Goal: Task Accomplishment & Management: Manage account settings

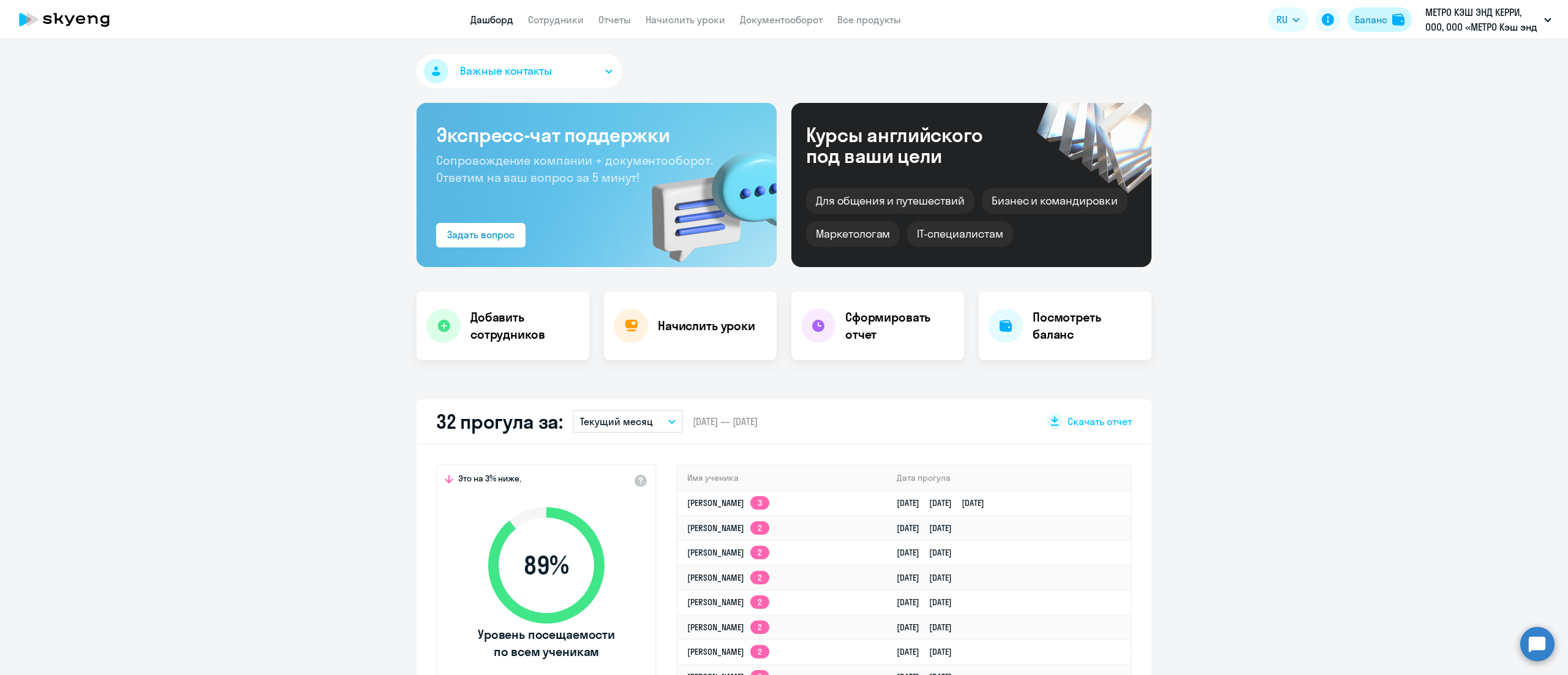
drag, startPoint x: 1069, startPoint y: 112, endPoint x: 1368, endPoint y: 24, distance: 311.7
click at [1368, 24] on div "Баланс" at bounding box center [1370, 19] width 32 height 15
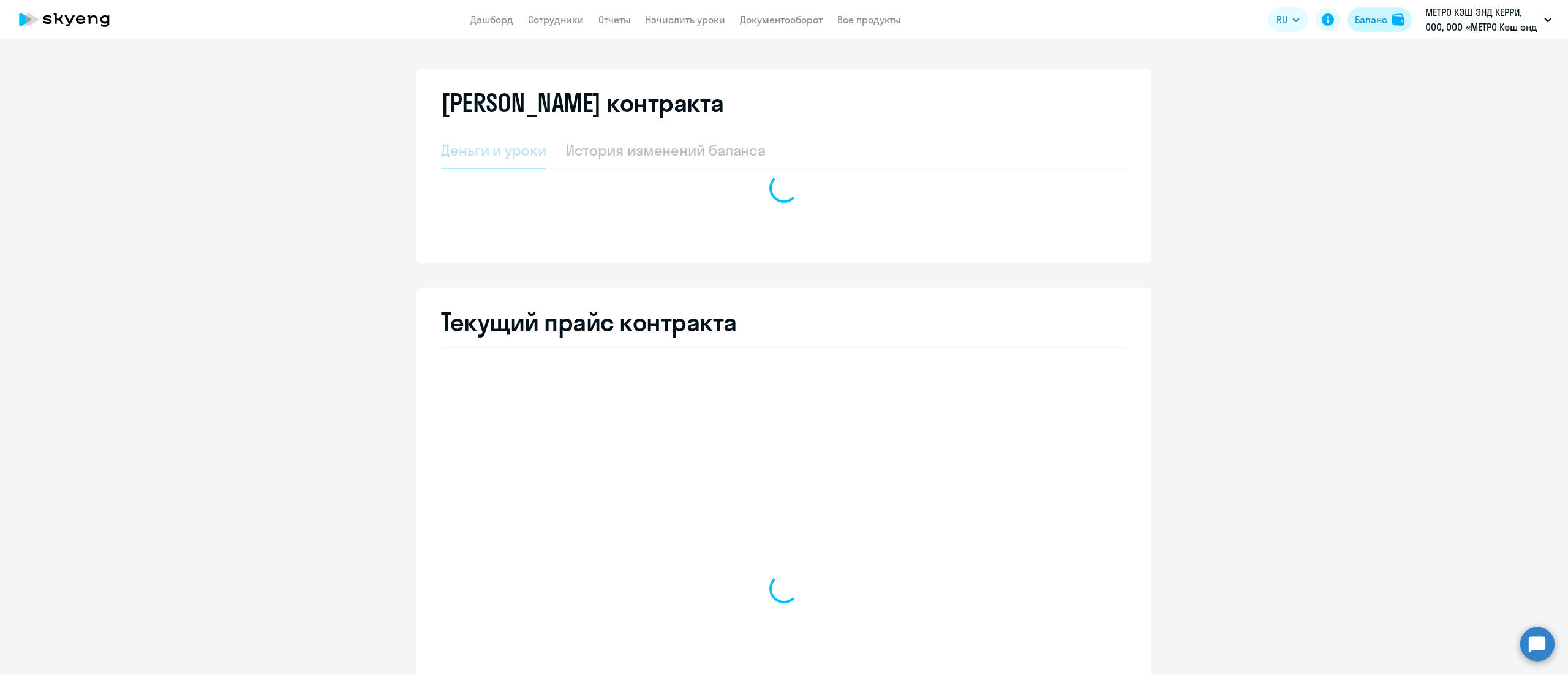
select select "english_adult_not_native_speaker"
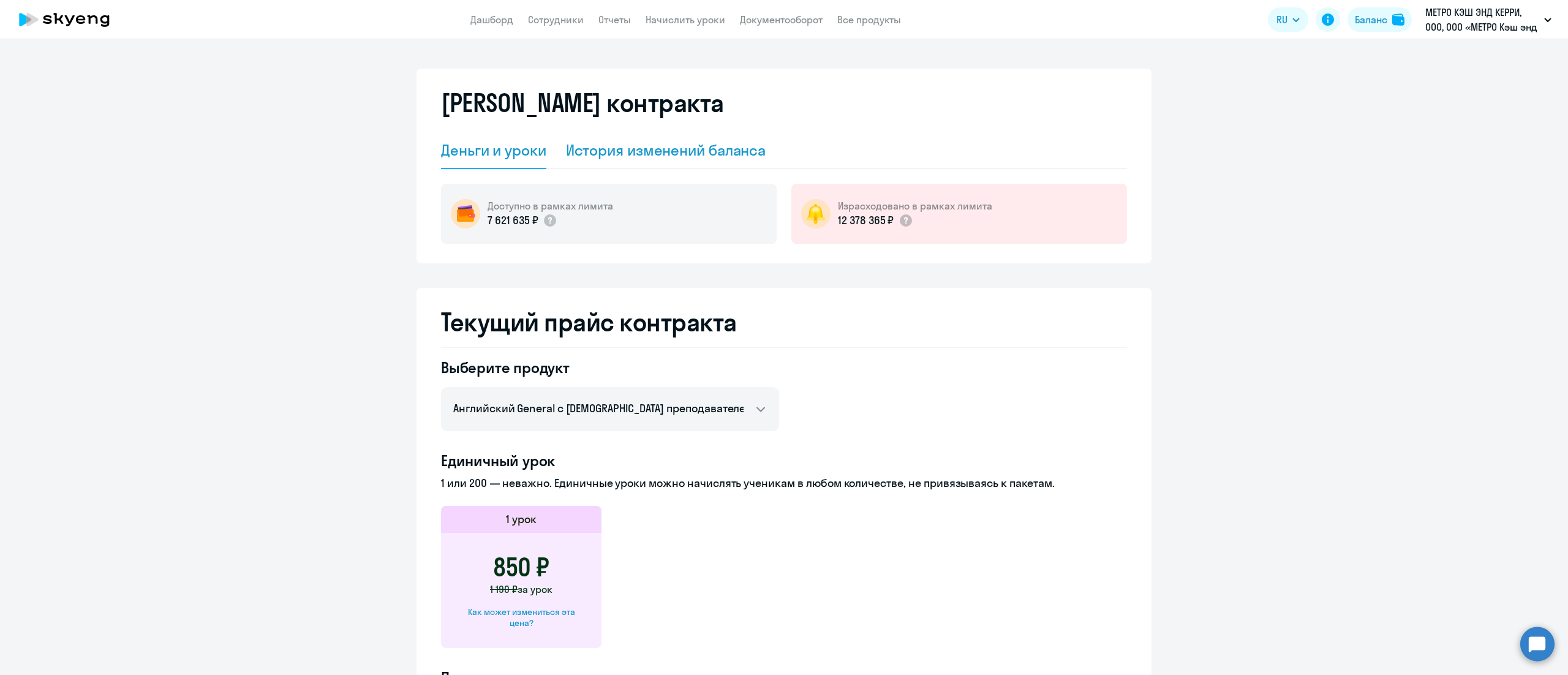
click at [689, 151] on div "История изменений баланса" at bounding box center [666, 150] width 200 height 19
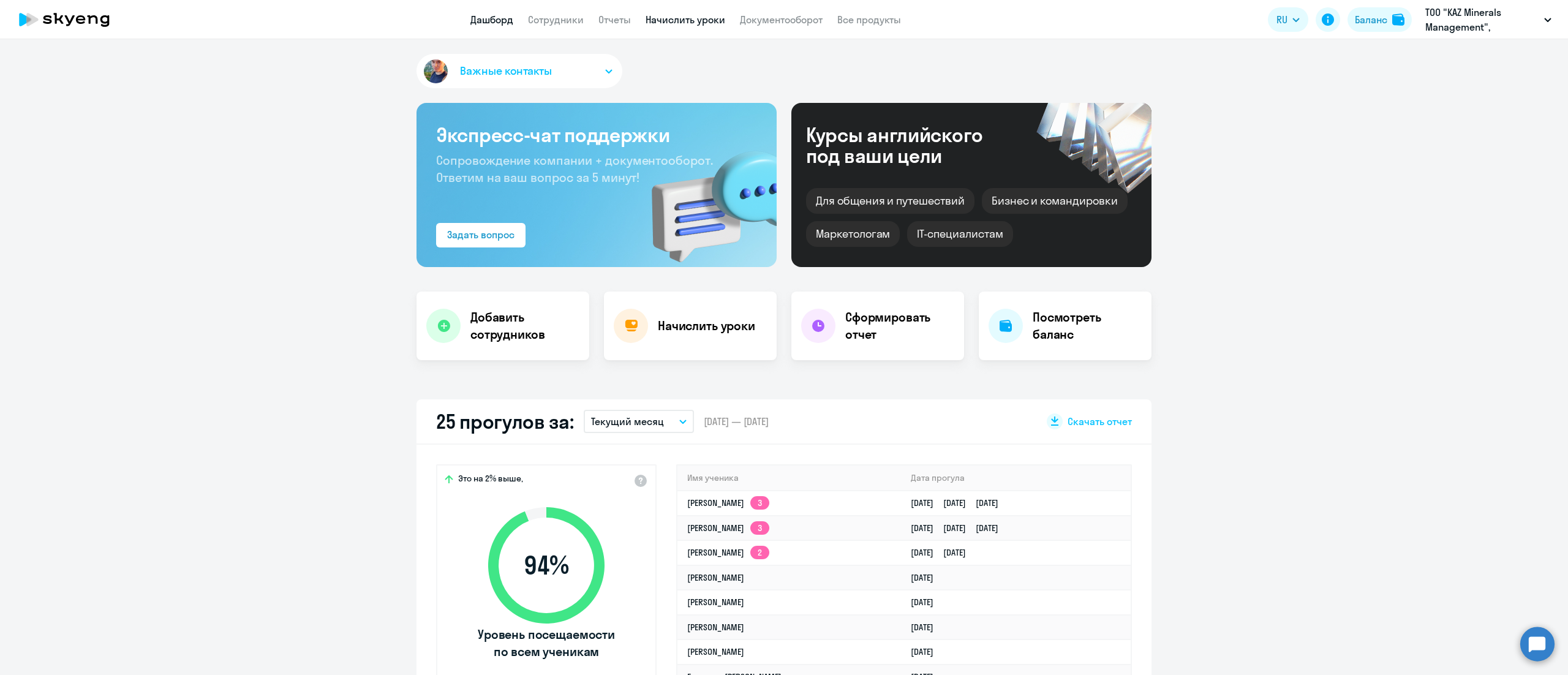
click at [697, 17] on link "Начислить уроки" at bounding box center [685, 20] width 79 height 12
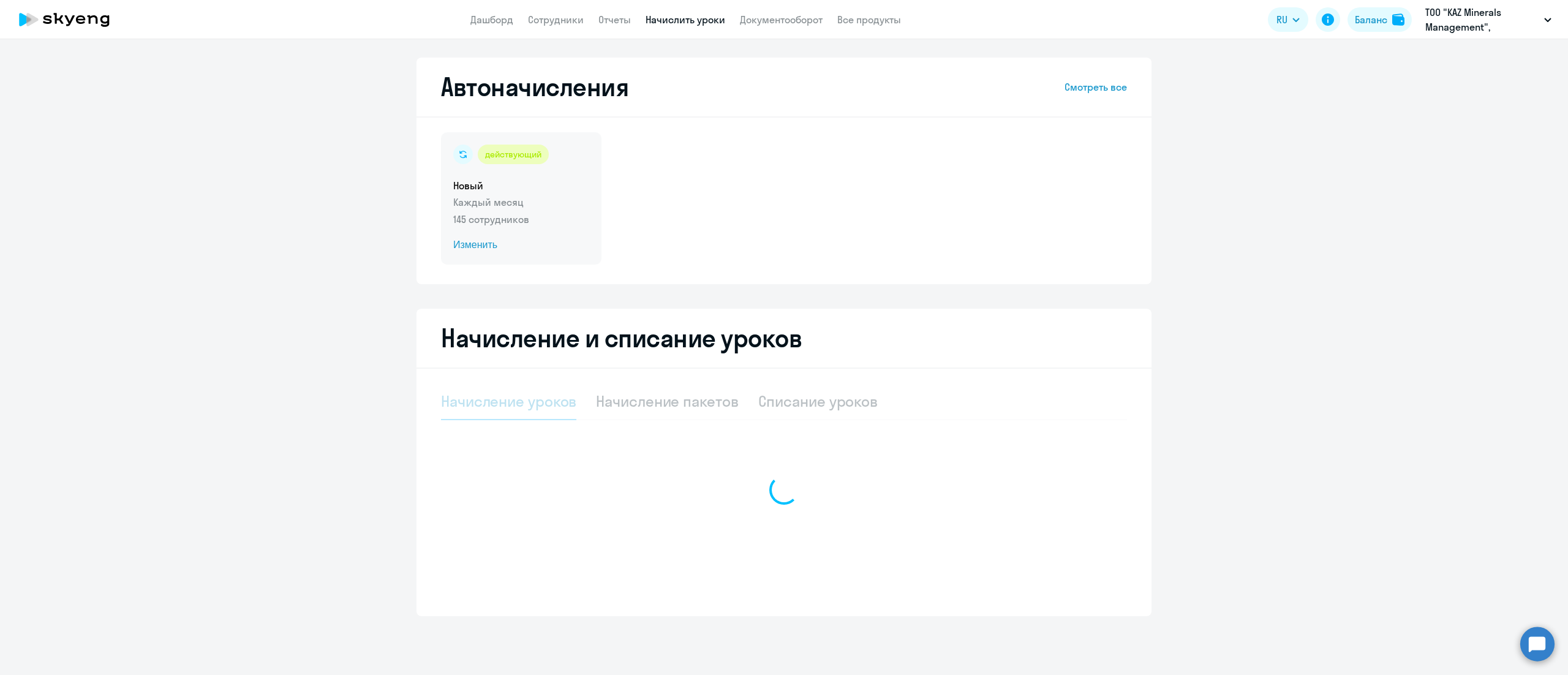
click at [557, 207] on p "Каждый месяц" at bounding box center [521, 202] width 136 height 15
select select "10"
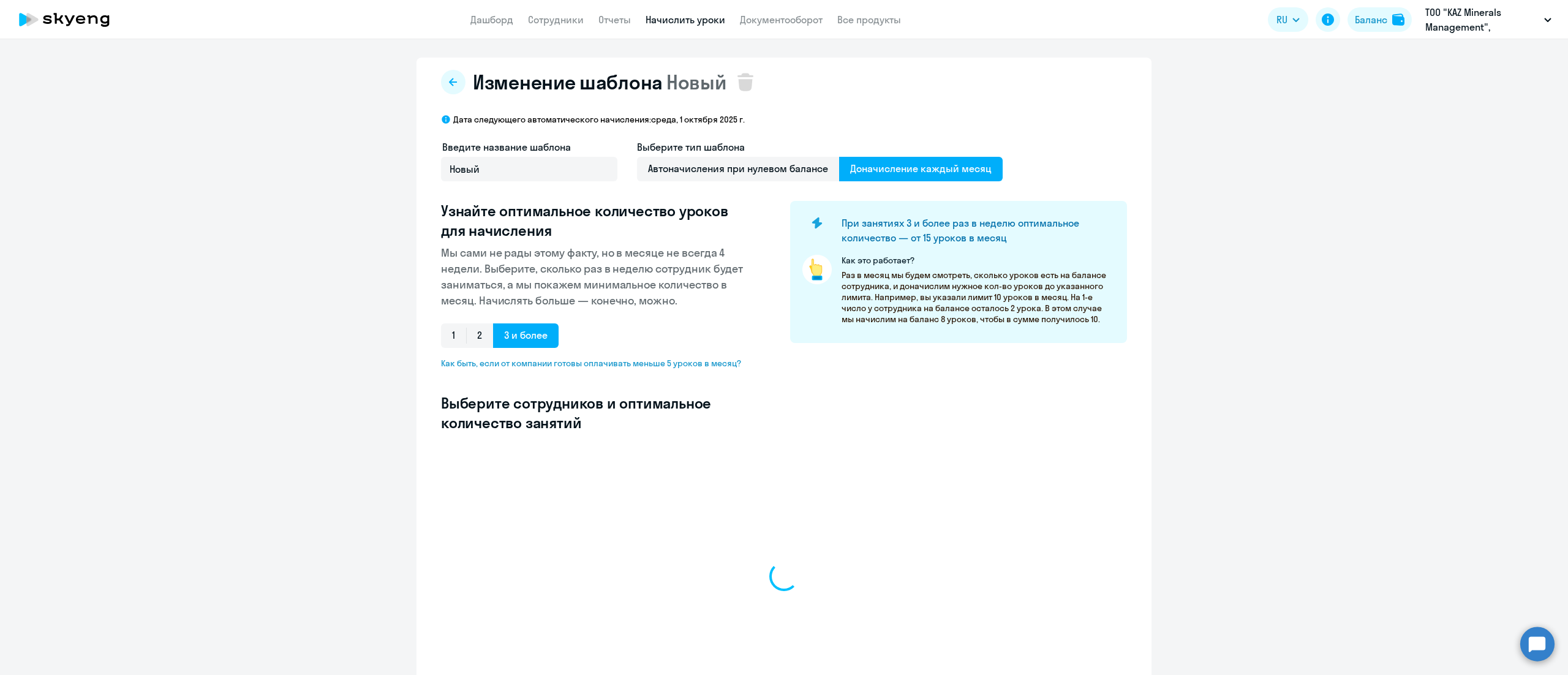
select select "10"
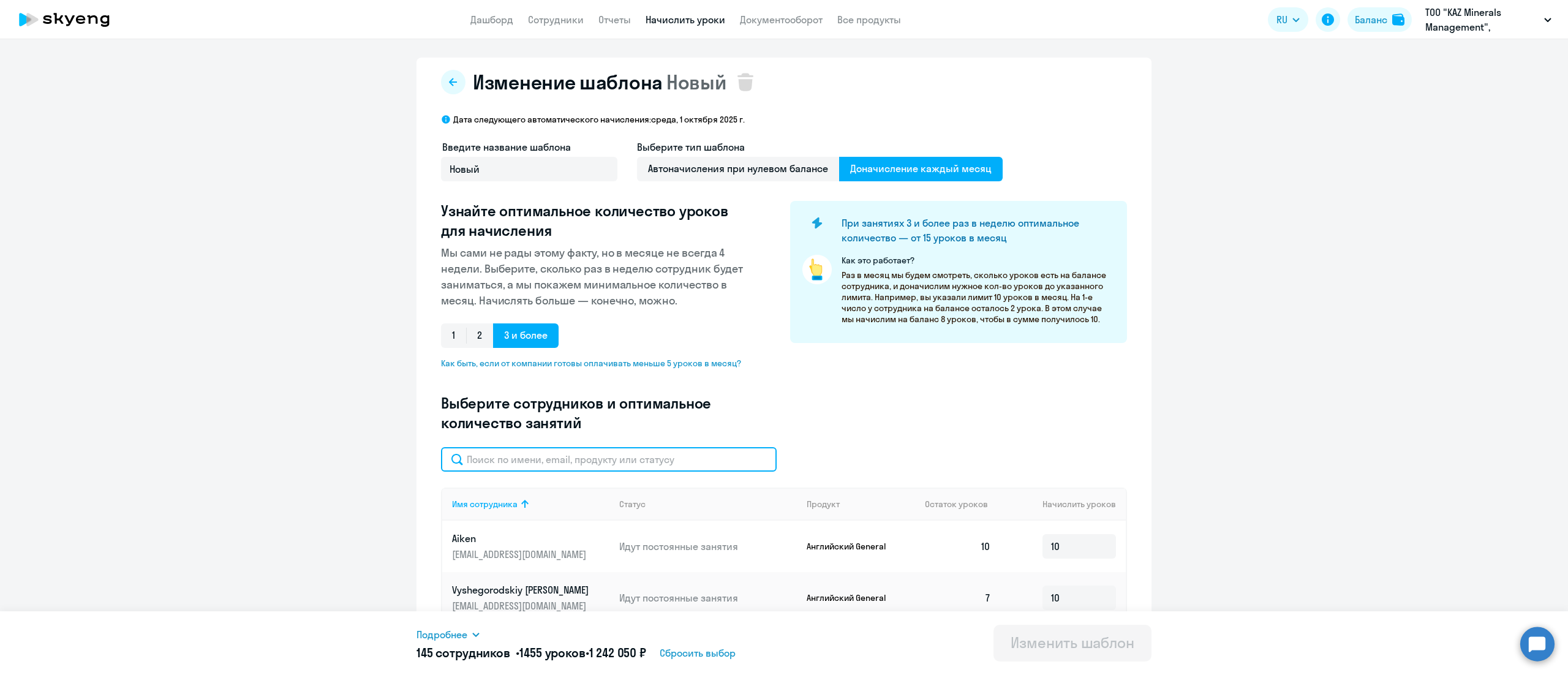
click at [557, 452] on input "text" at bounding box center [609, 459] width 336 height 24
paste input "13573420"
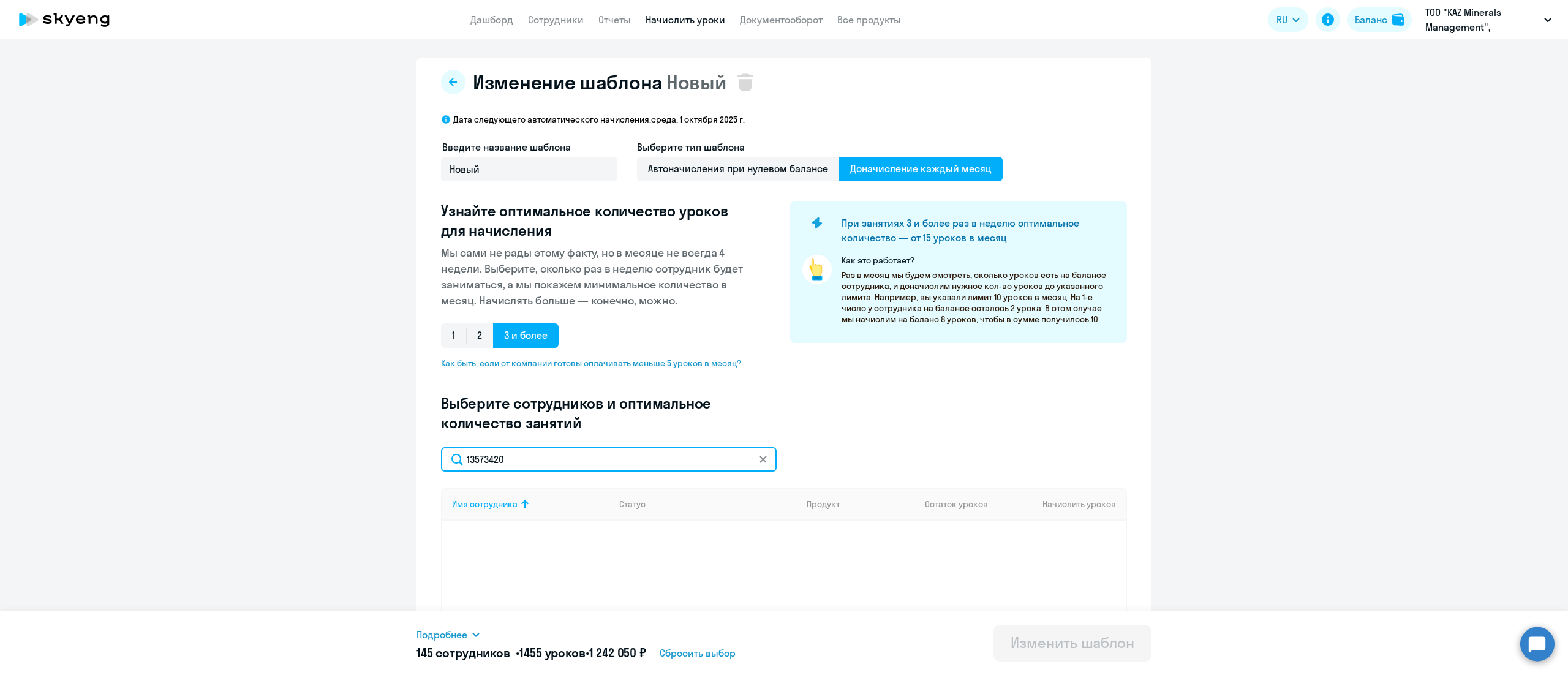
click at [624, 458] on input "13573420" at bounding box center [609, 459] width 336 height 24
paste input "Берикхан"
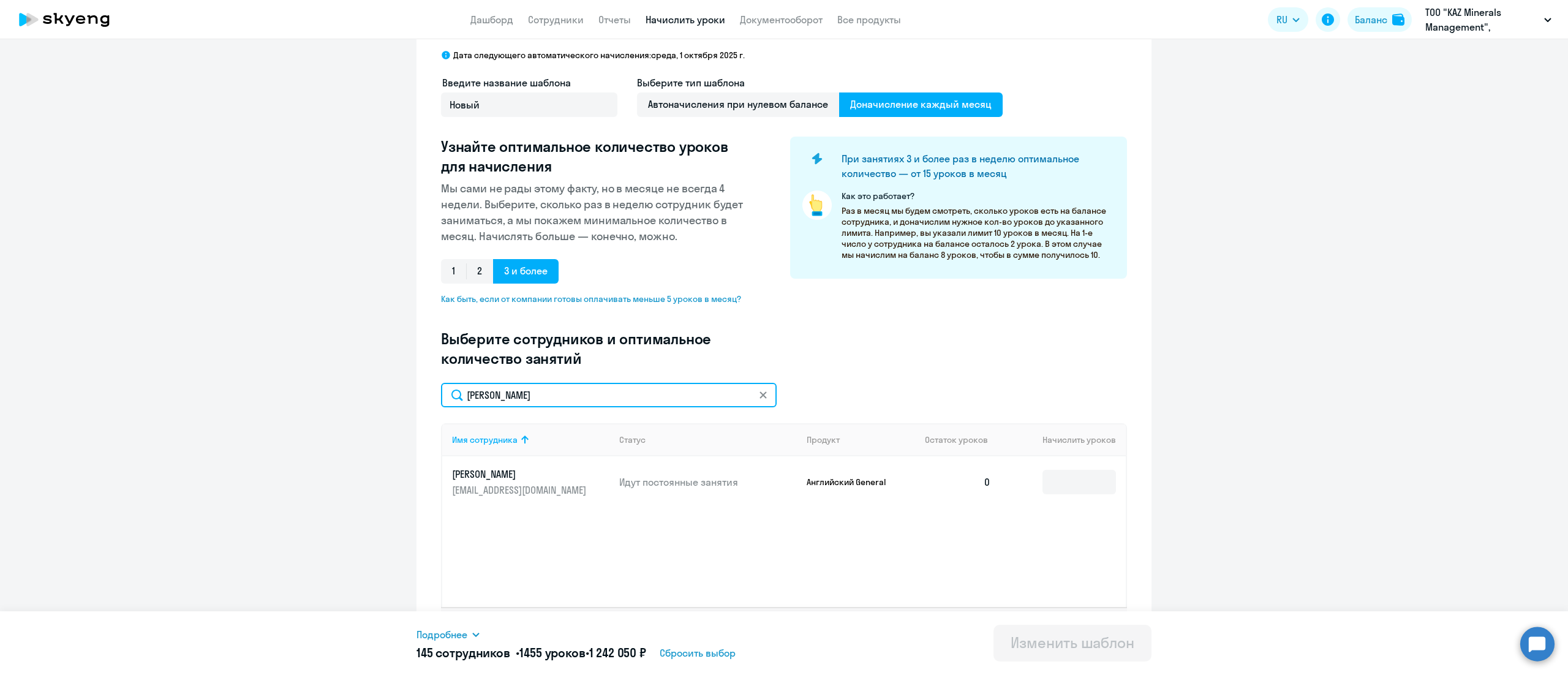
scroll to position [99, 0]
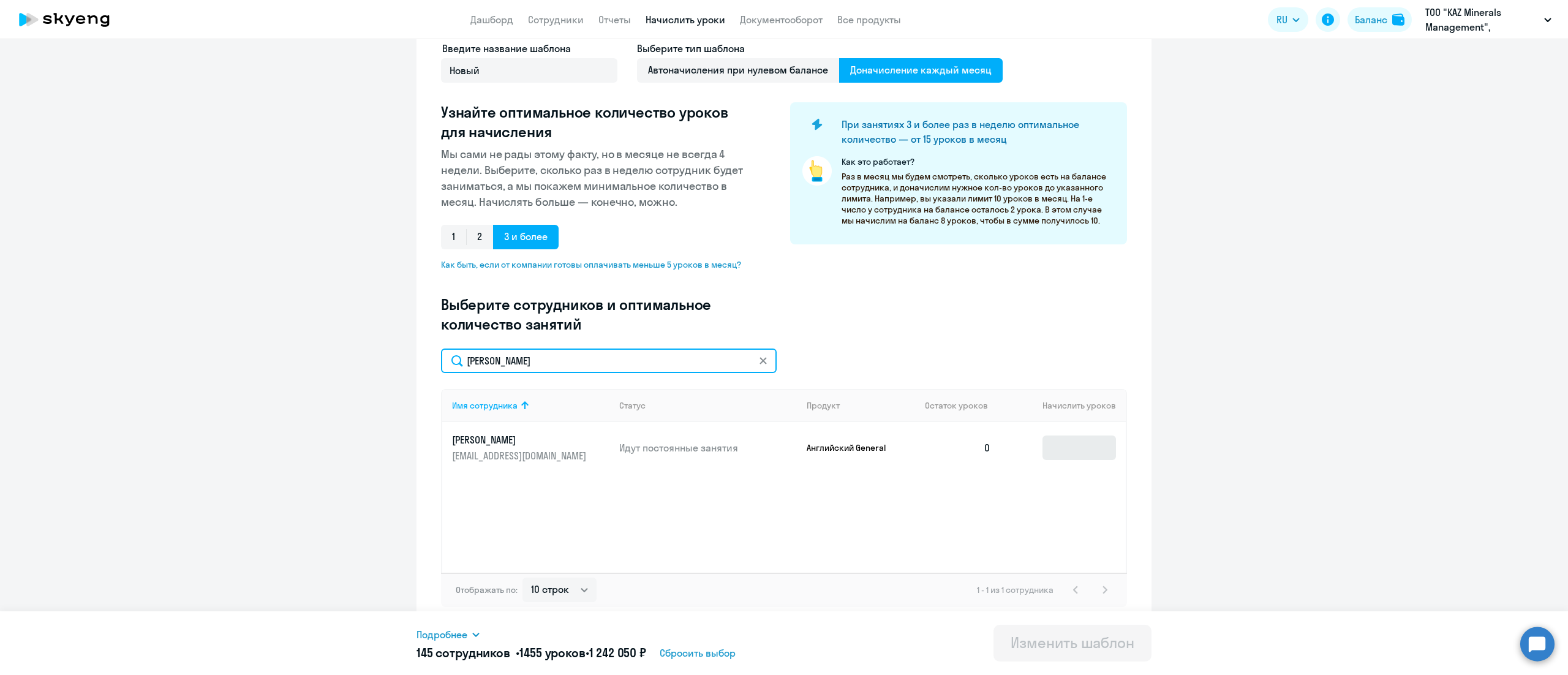
type input "Берикхан"
click at [1060, 442] on input at bounding box center [1079, 447] width 73 height 24
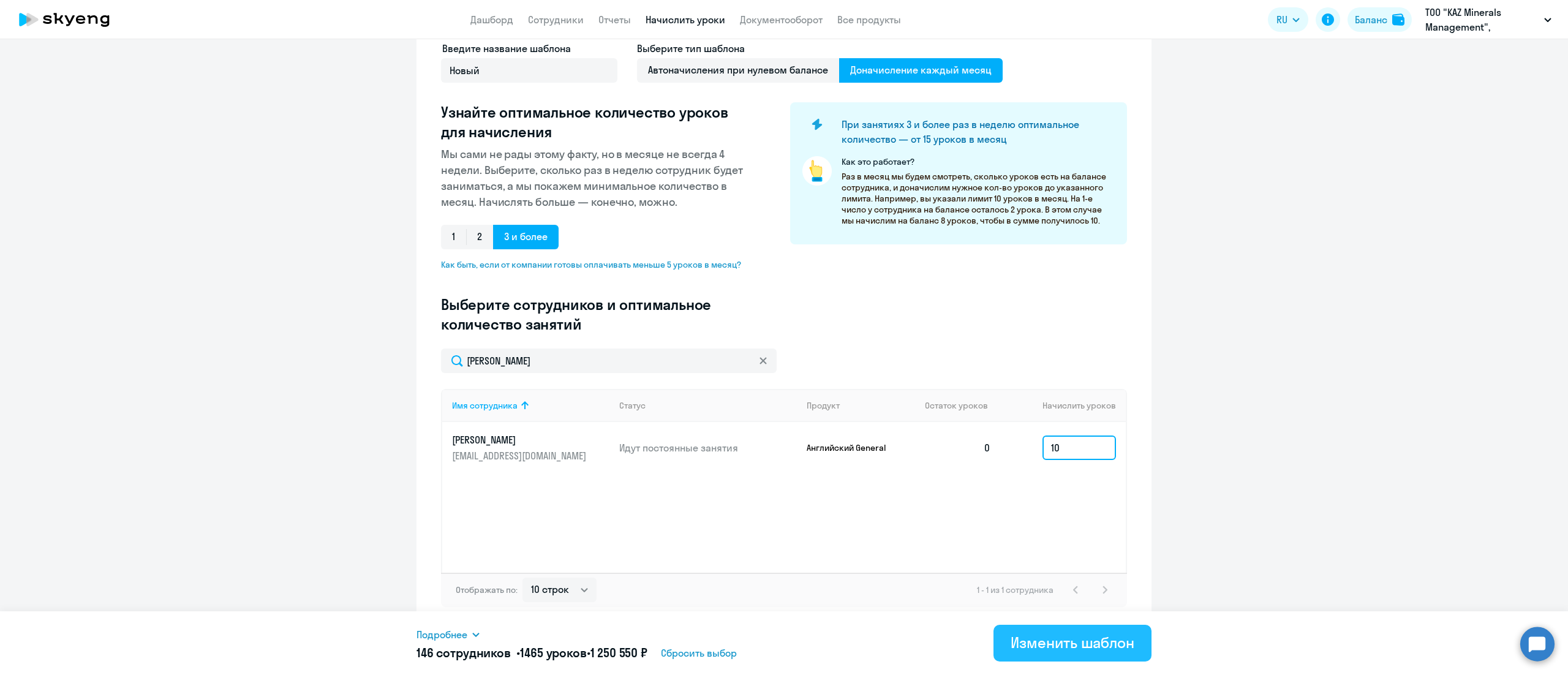
type input "10"
click at [1062, 640] on div "Изменить шаблон" at bounding box center [1072, 643] width 124 height 19
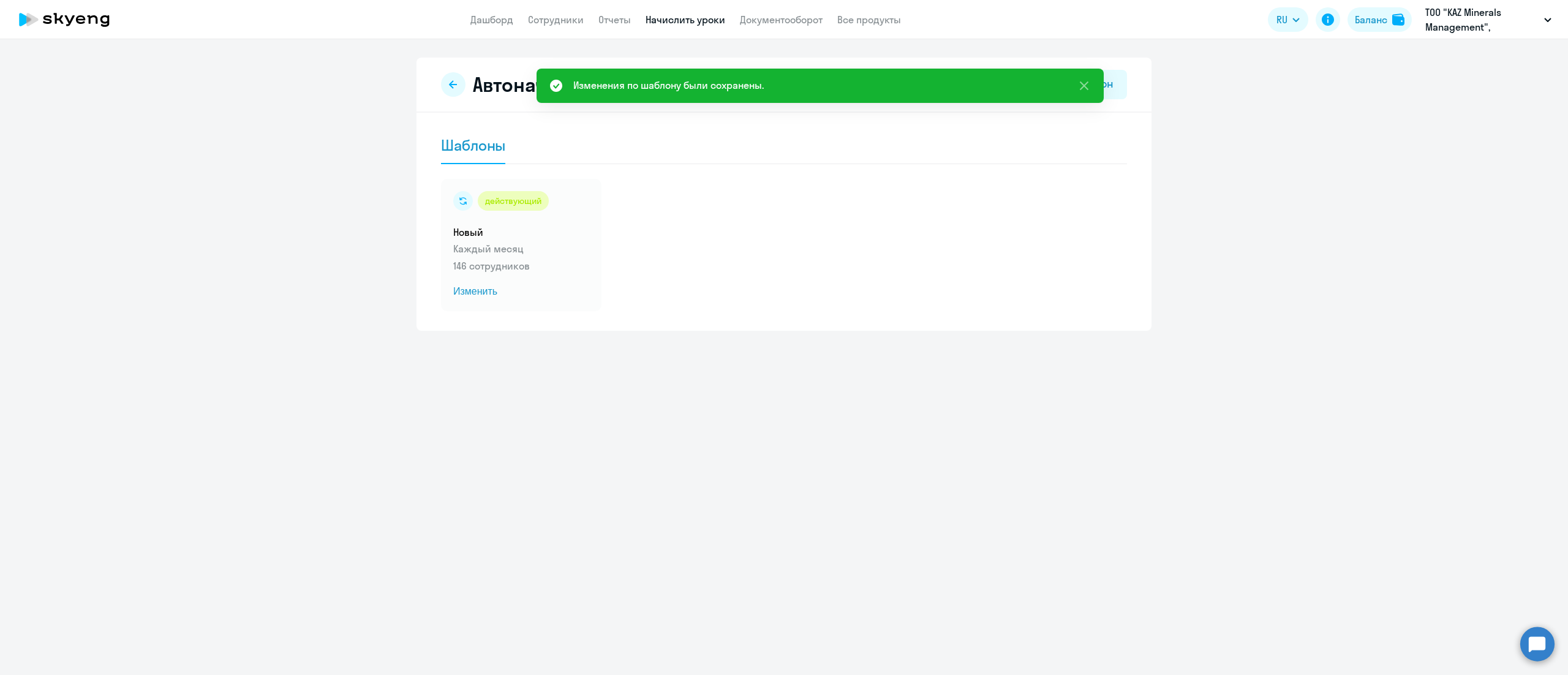
click at [440, 73] on div "Автоначисления Новый шаблон Шаблоны действующий Новый Каждый месяц 146 сотрудни…" at bounding box center [784, 193] width 735 height 273
click at [456, 84] on icon at bounding box center [453, 84] width 10 height 10
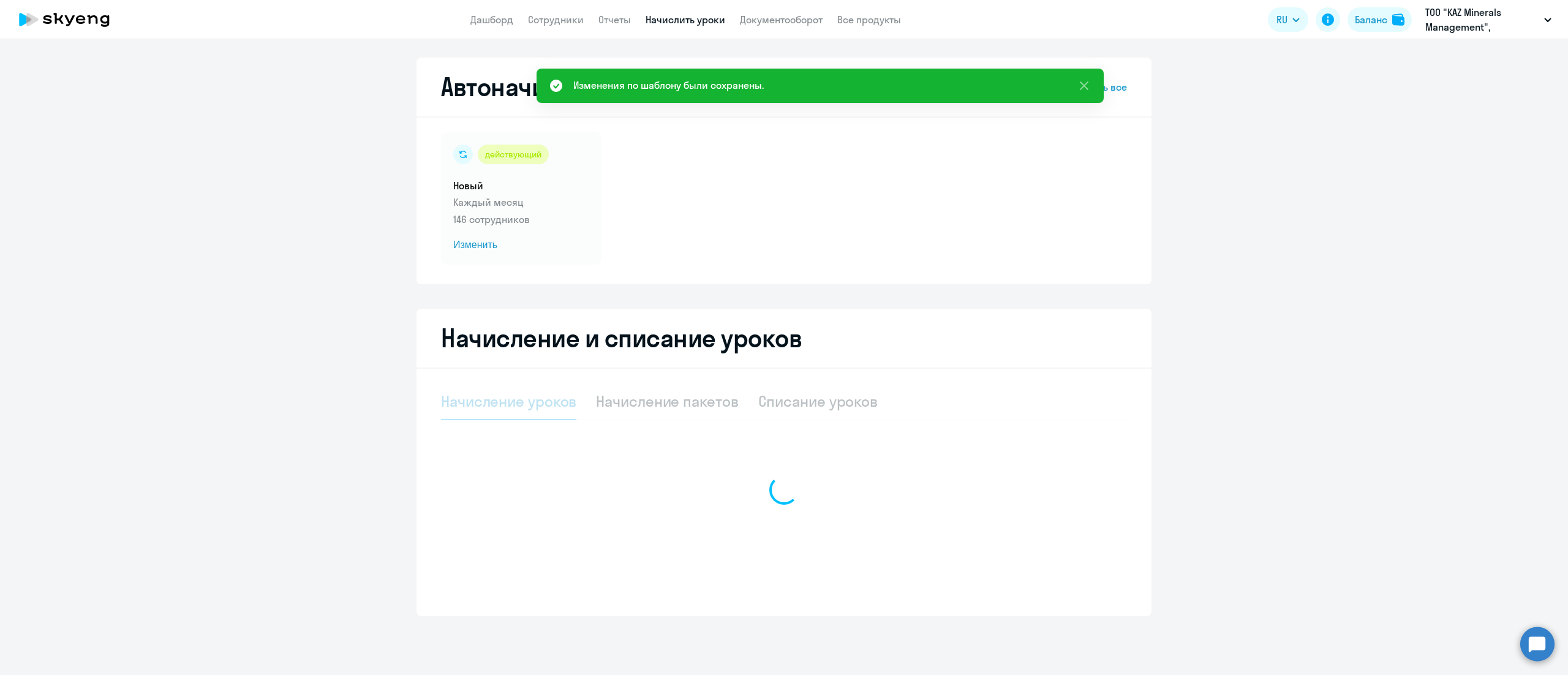
select select "10"
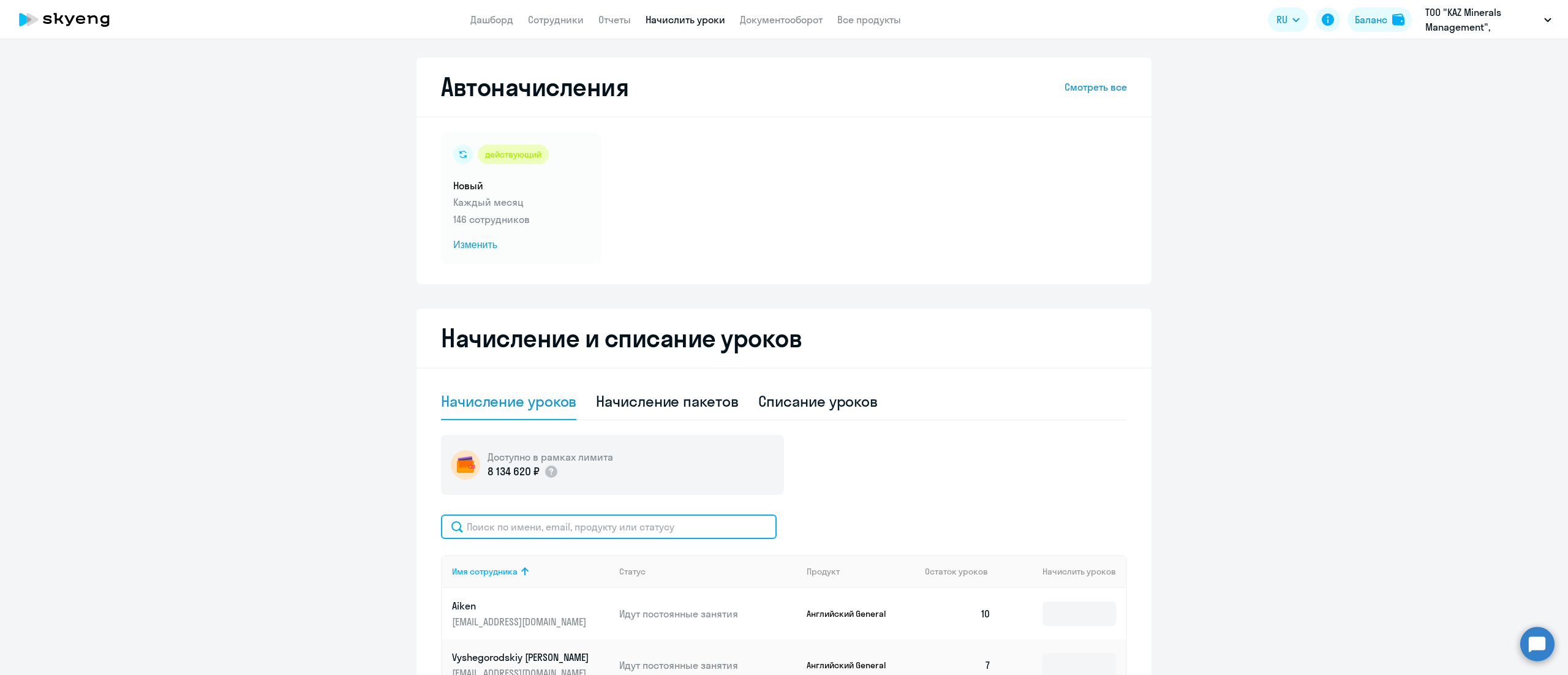
click at [637, 531] on input "text" at bounding box center [609, 526] width 336 height 24
paste input "Берикхан"
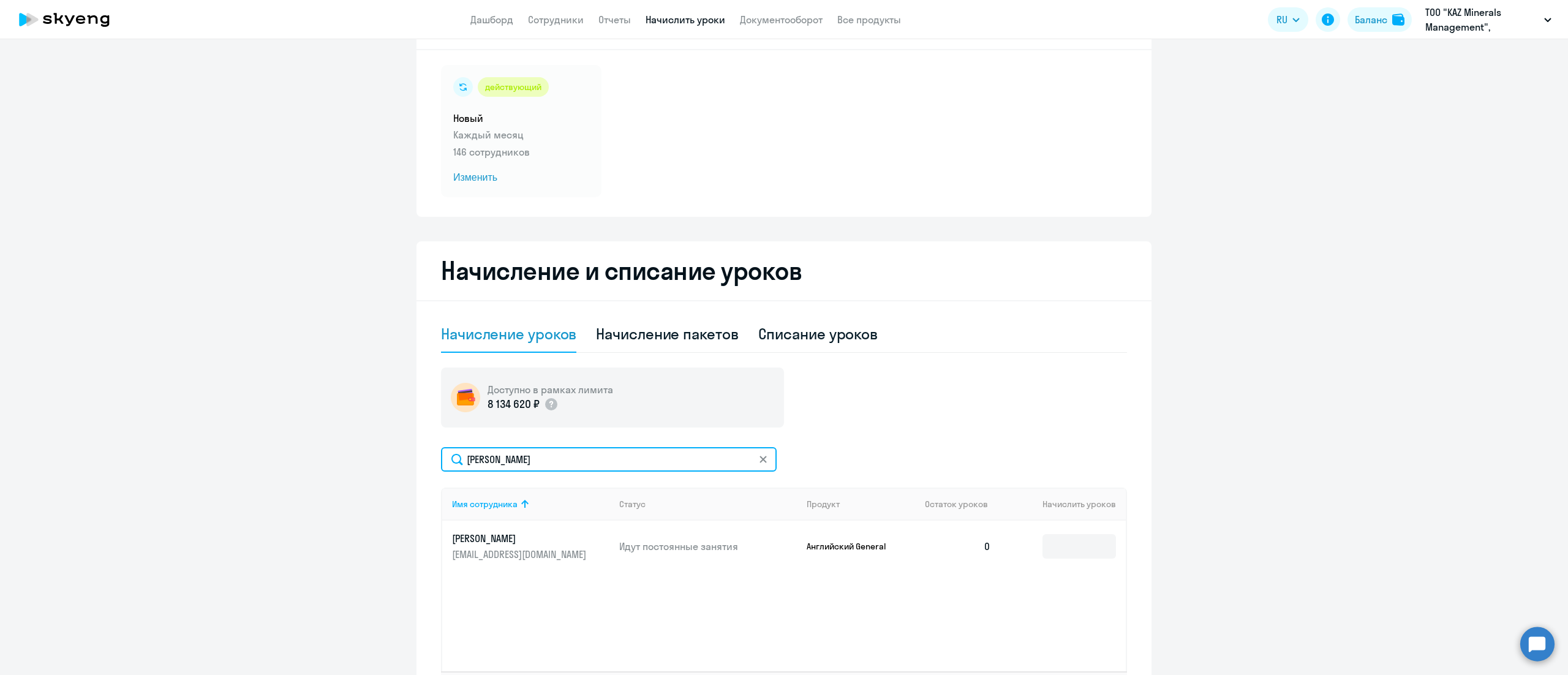
scroll to position [122, 0]
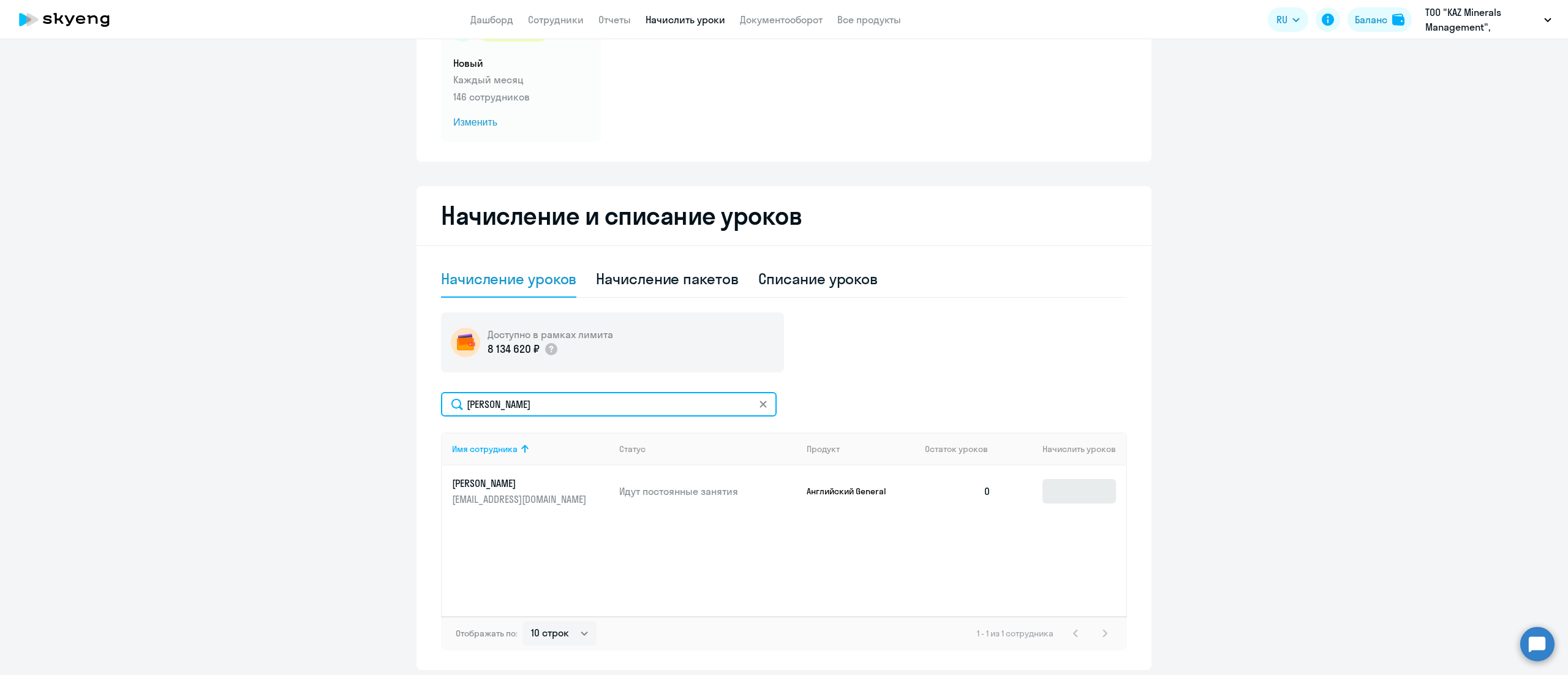
type input "Берикхан"
click at [1069, 484] on input at bounding box center [1079, 491] width 73 height 24
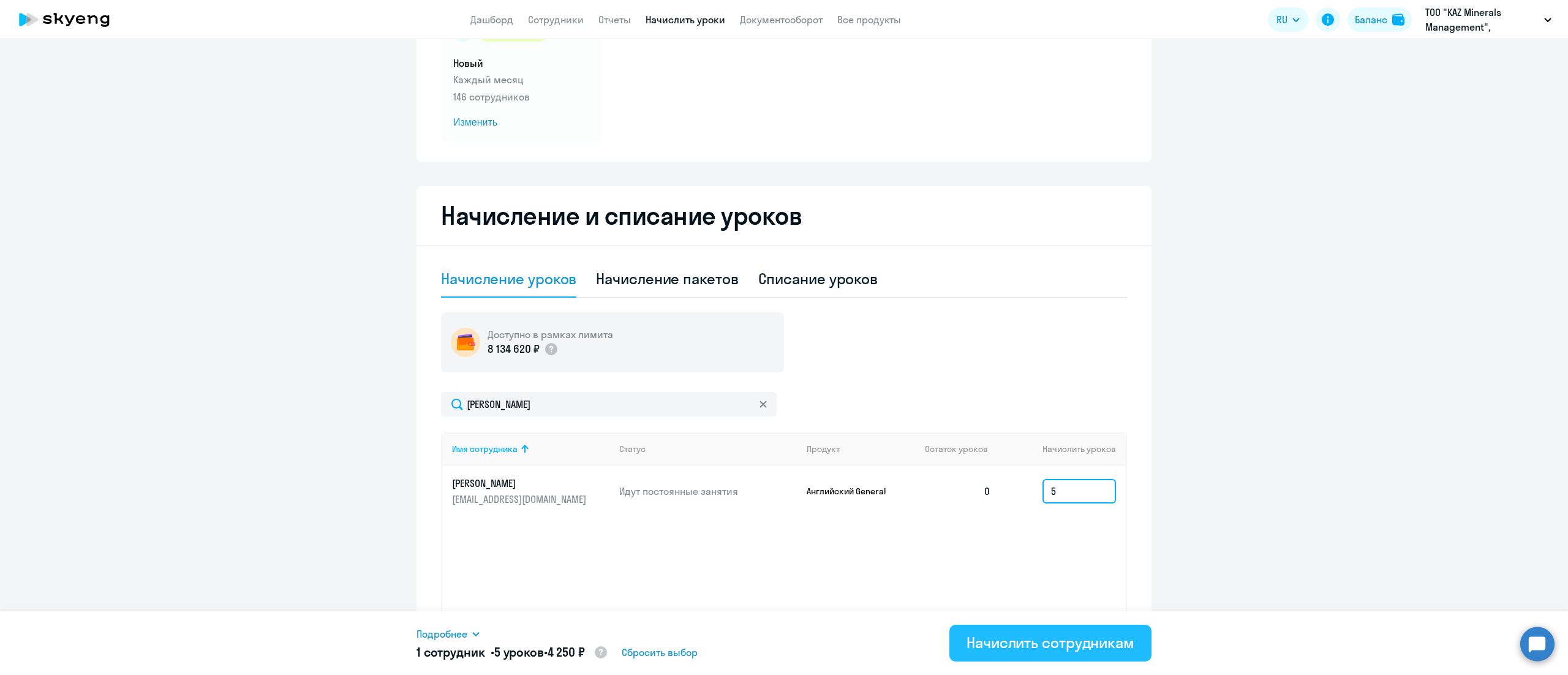
type input "5"
click at [1042, 651] on div "Начислить сотрудникам" at bounding box center [1050, 643] width 168 height 19
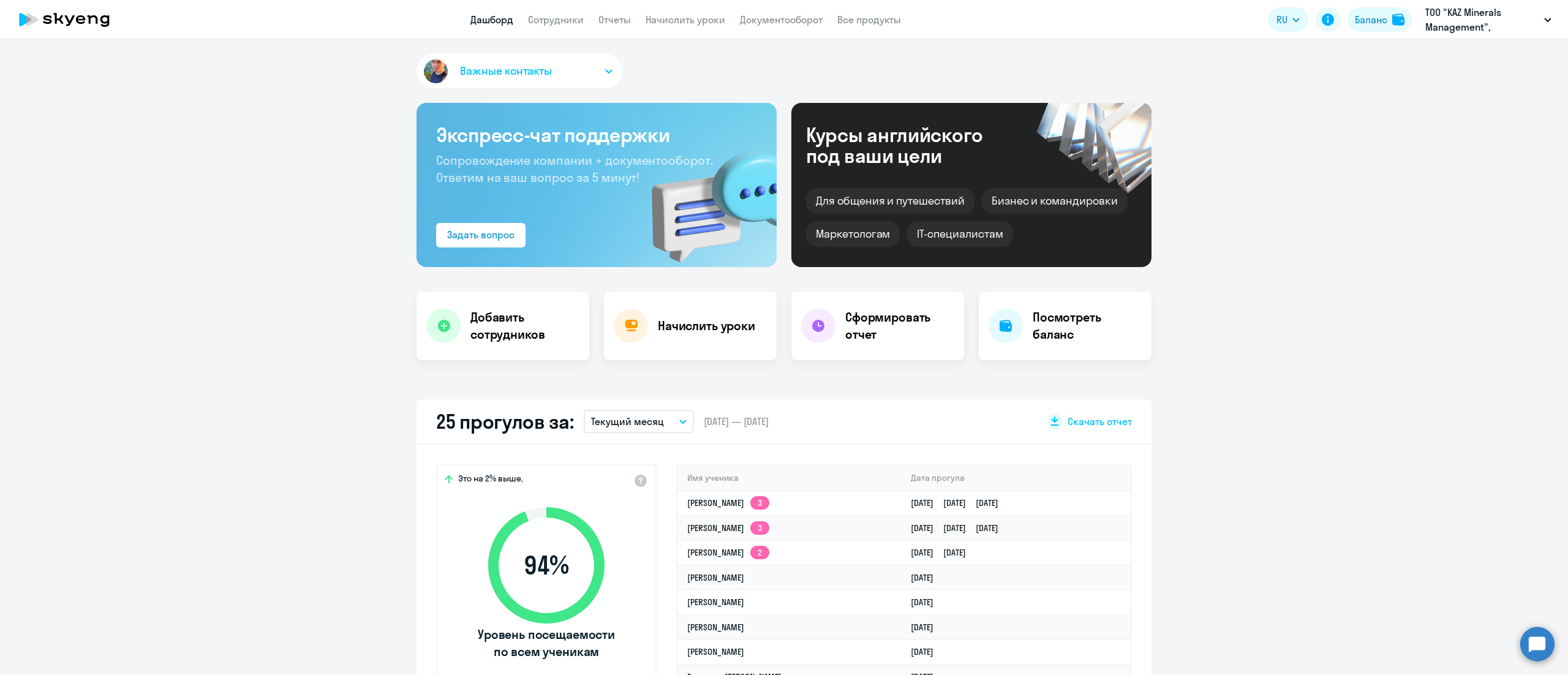
click at [581, 26] on app-menu-item-link "Сотрудники" at bounding box center [555, 20] width 56 height 15
click at [557, 17] on link "Сотрудники" at bounding box center [555, 20] width 56 height 12
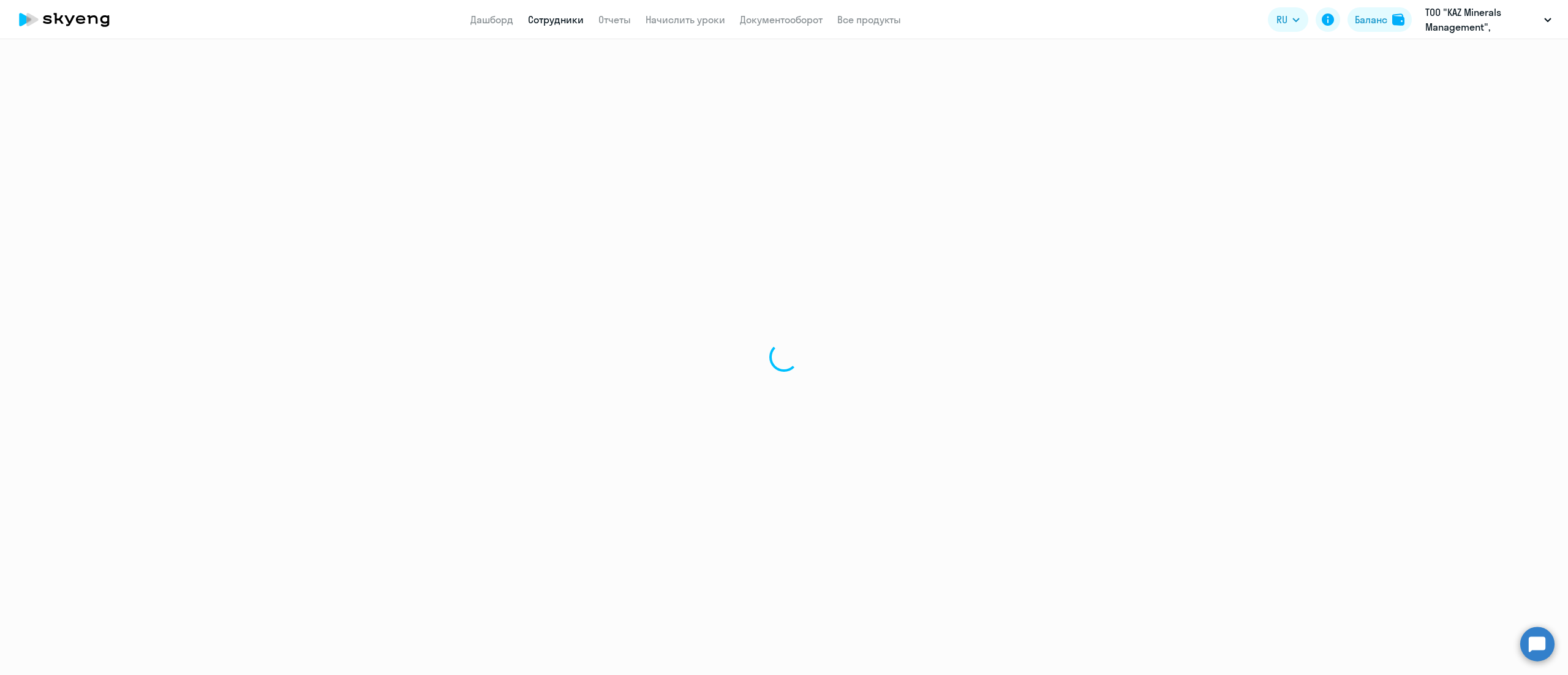
select select "30"
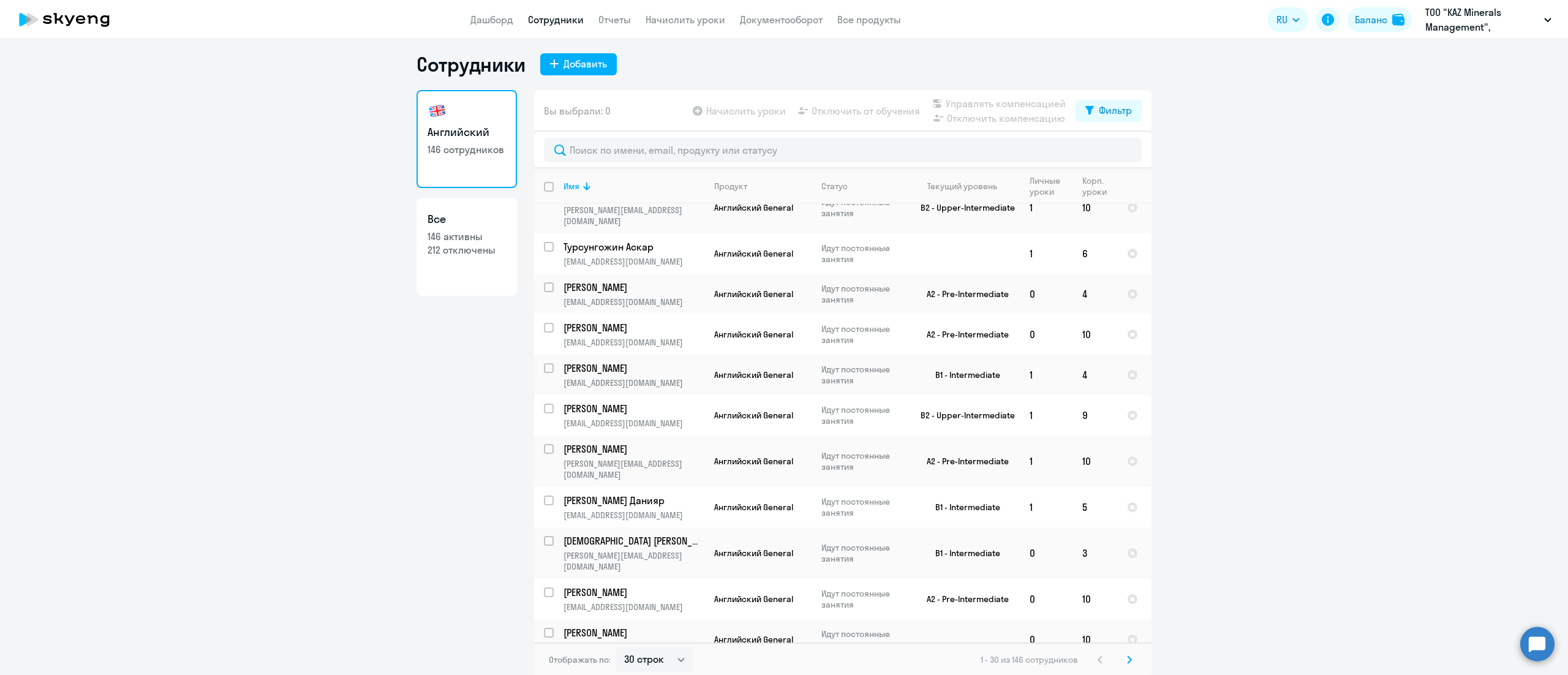
scroll to position [8, 0]
